Goal: Transaction & Acquisition: Purchase product/service

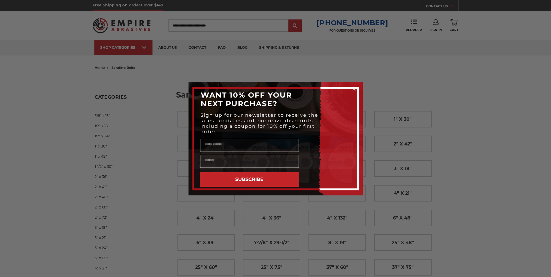
drag, startPoint x: 390, startPoint y: 49, endPoint x: 389, endPoint y: 54, distance: 5.8
click at [390, 49] on div "Close dialog WANT 10% OFF YOUR NEXT PURCHASE? Sign up for our newsletter to rec…" at bounding box center [275, 138] width 551 height 277
click at [354, 89] on icon "Close dialog" at bounding box center [354, 89] width 2 height 2
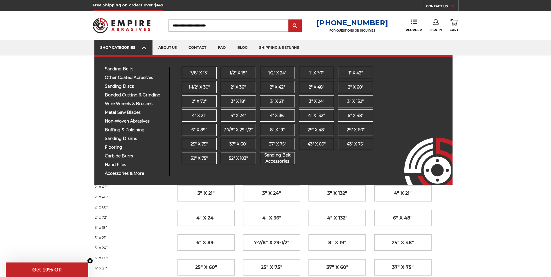
click at [143, 48] on use at bounding box center [144, 47] width 4 height 2
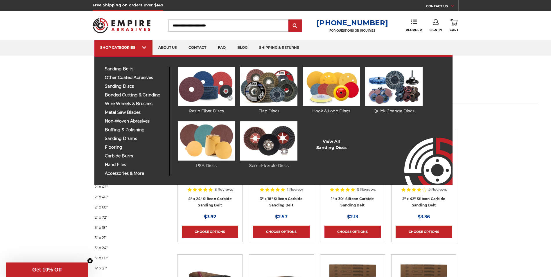
click at [122, 84] on span "sanding discs" at bounding box center [135, 86] width 60 height 4
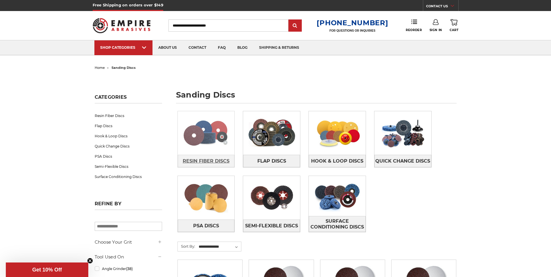
click at [188, 161] on span "Resin Fiber Discs" at bounding box center [206, 161] width 47 height 10
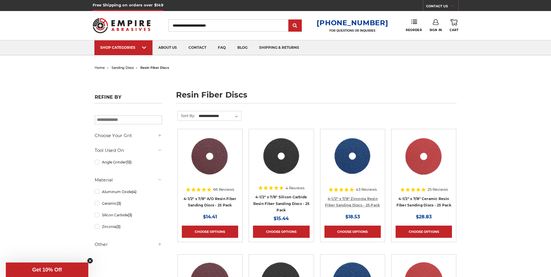
click at [363, 199] on link "4-1/2" x 7/8" Zirconia Resin Fiber Sanding Discs - 25 Pack" at bounding box center [352, 202] width 55 height 11
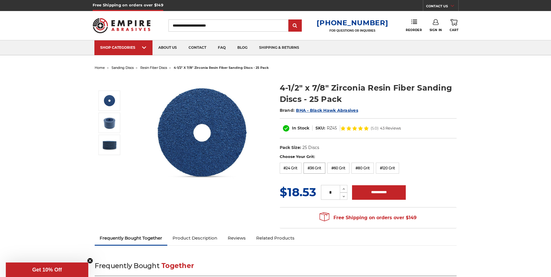
click at [315, 170] on label "#36 Grit" at bounding box center [314, 168] width 22 height 11
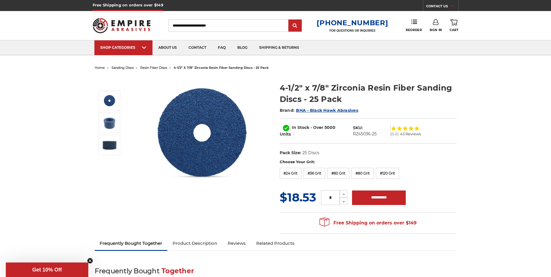
drag, startPoint x: 333, startPoint y: 196, endPoint x: 292, endPoint y: 196, distance: 40.9
click at [295, 196] on div "MSRP: Was: Now: $18.53 (You save ) * Increase Quantity: Decrease Quantity:" at bounding box center [368, 197] width 177 height 17
type input "**"
click at [387, 199] on input "**********" at bounding box center [379, 197] width 54 height 15
type input "**********"
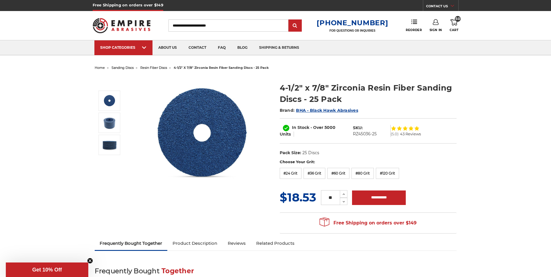
click at [436, 28] on link "Sign In" at bounding box center [435, 25] width 12 height 13
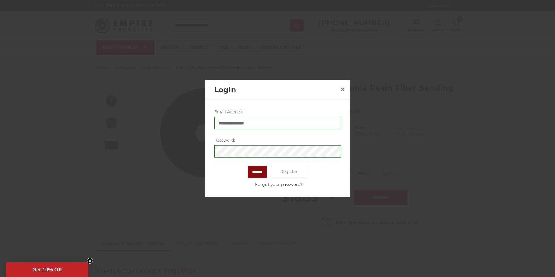
click at [256, 174] on input "*******" at bounding box center [257, 172] width 19 height 12
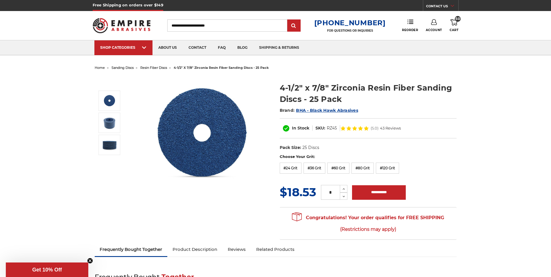
click at [454, 27] on link "50 Cart" at bounding box center [453, 25] width 9 height 13
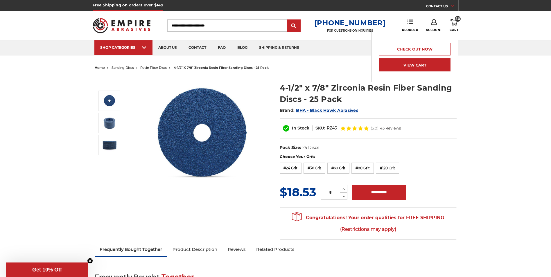
click at [416, 64] on link "View Cart" at bounding box center [414, 64] width 71 height 13
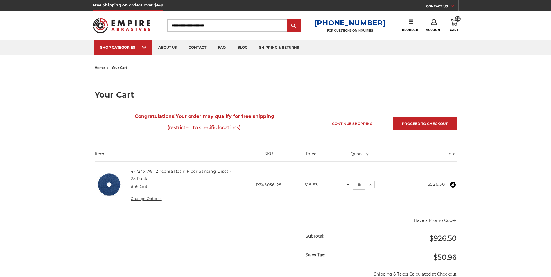
click at [435, 26] on link "Account" at bounding box center [434, 25] width 16 height 13
click at [434, 34] on link "Account" at bounding box center [434, 37] width 42 height 11
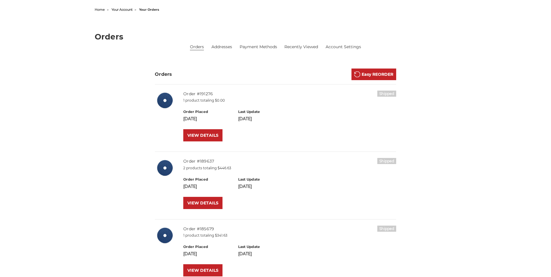
scroll to position [87, 0]
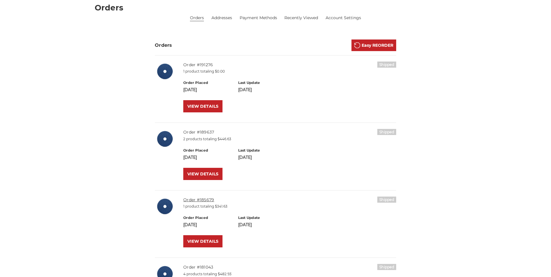
click at [202, 200] on link "Order #185679" at bounding box center [198, 199] width 31 height 5
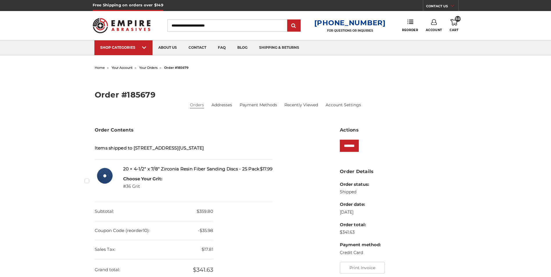
click at [455, 27] on link "50 Cart" at bounding box center [453, 25] width 9 height 13
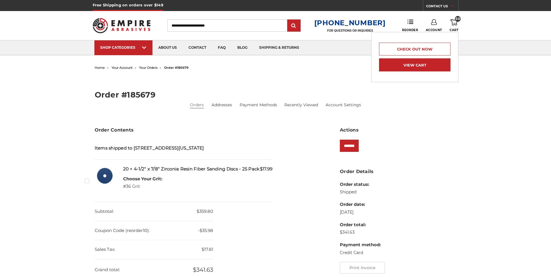
click at [395, 71] on link "View Cart" at bounding box center [414, 64] width 71 height 13
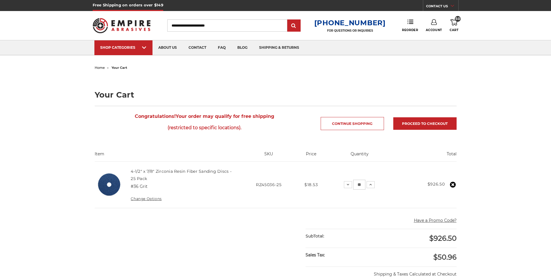
click at [134, 19] on img at bounding box center [122, 25] width 58 height 23
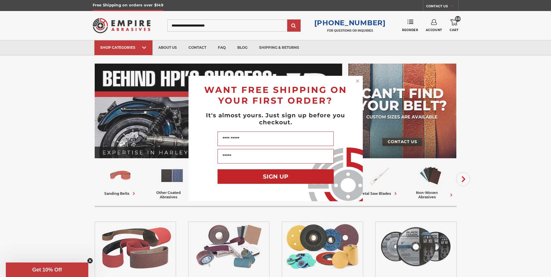
click at [453, 25] on div "Close dialog WANT FREE SHIPPING ON YOUR FIRST ORDER? It's almost yours. Just si…" at bounding box center [275, 138] width 551 height 277
click at [454, 28] on div "Close dialog WANT FREE SHIPPING ON YOUR FIRST ORDER? It's almost yours. Just si…" at bounding box center [275, 138] width 551 height 277
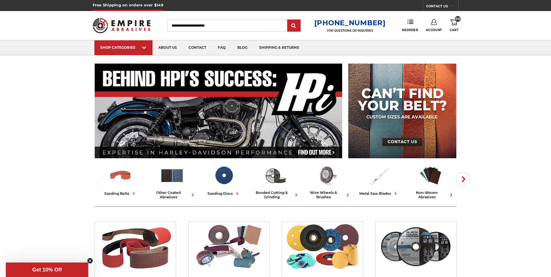
click at [452, 24] on use at bounding box center [453, 22] width 7 height 6
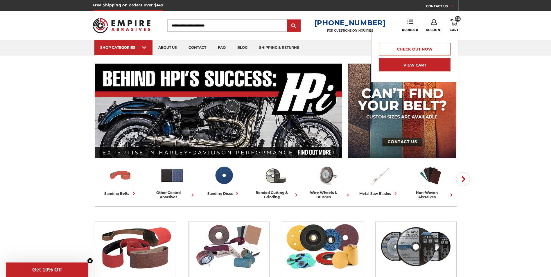
click at [420, 65] on link "View Cart" at bounding box center [414, 64] width 71 height 13
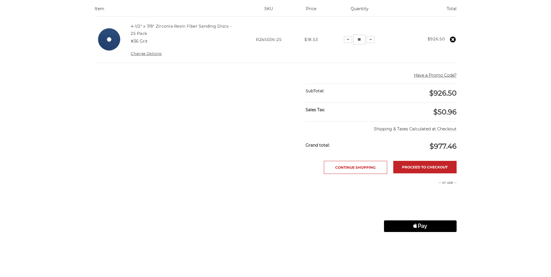
scroll to position [174, 0]
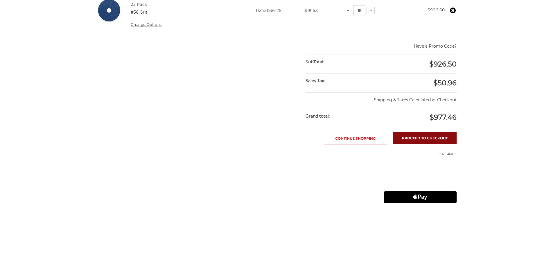
click at [428, 137] on link "Proceed to checkout" at bounding box center [424, 138] width 63 height 12
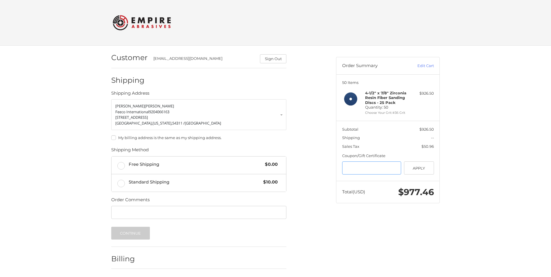
click at [358, 170] on input "Gift Certificate or Coupon Code" at bounding box center [371, 167] width 59 height 13
click at [424, 169] on button "Apply" at bounding box center [419, 167] width 30 height 13
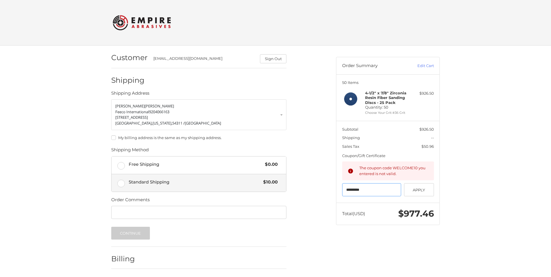
drag, startPoint x: 379, startPoint y: 193, endPoint x: 224, endPoint y: 179, distance: 155.4
click at [238, 182] on div "Customer ndubois@feeco.com Sign Out Shipping Shipping Address Nick Dubois Feeco…" at bounding box center [275, 171] width 348 height 251
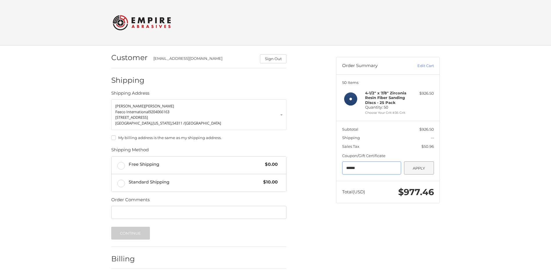
type input "******"
click at [425, 169] on button "Apply" at bounding box center [419, 167] width 30 height 13
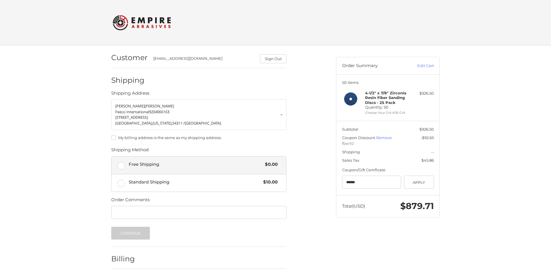
click at [125, 166] on label "Free Shipping $0.00" at bounding box center [198, 164] width 174 height 17
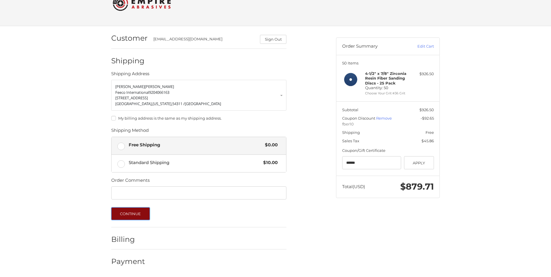
click at [142, 214] on button "Continue" at bounding box center [130, 213] width 39 height 13
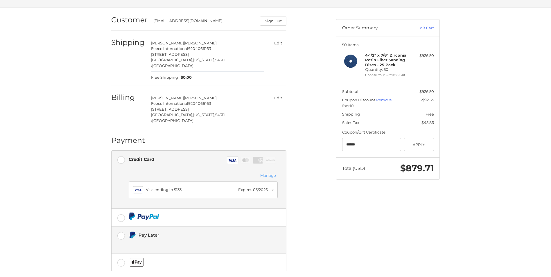
scroll to position [56, 0]
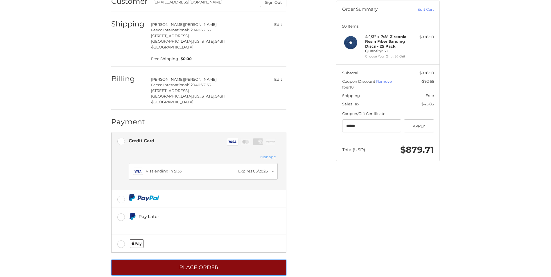
click at [189, 259] on button "Place Order" at bounding box center [198, 267] width 175 height 16
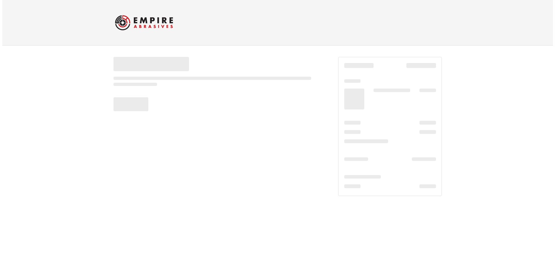
scroll to position [0, 0]
